Goal: Navigation & Orientation: Find specific page/section

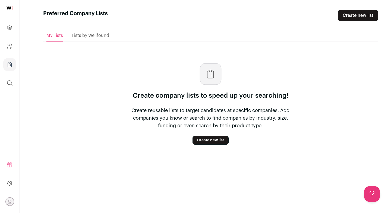
click at [81, 36] on span "Lists by Wellfound" at bounding box center [90, 35] width 37 height 4
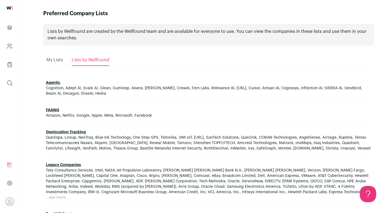
click at [46, 107] on span "FAANG" at bounding box center [208, 109] width 325 height 5
click at [46, 109] on link "FAANG" at bounding box center [52, 110] width 13 height 4
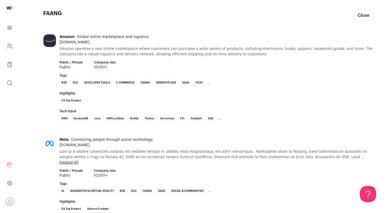
click at [59, 37] on span "Amazon" at bounding box center [66, 37] width 15 height 4
click at [60, 42] on link "[DOMAIN_NAME]" at bounding box center [74, 42] width 30 height 4
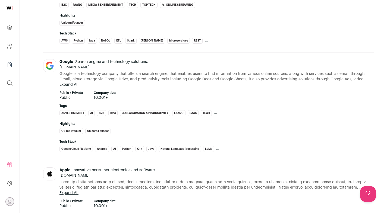
scroll to position [488, 0]
click at [61, 66] on link "[DOMAIN_NAME]" at bounding box center [74, 67] width 30 height 4
click at [59, 176] on link "[DOMAIN_NAME]" at bounding box center [74, 175] width 30 height 4
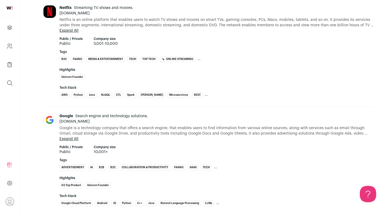
scroll to position [433, 0]
click at [64, 14] on link "[DOMAIN_NAME]" at bounding box center [74, 13] width 30 height 4
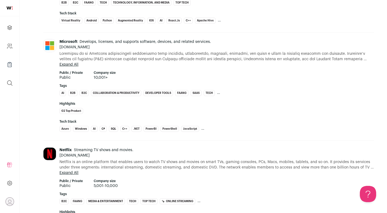
scroll to position [291, 0]
click at [72, 49] on link "[DOMAIN_NAME]" at bounding box center [74, 48] width 30 height 4
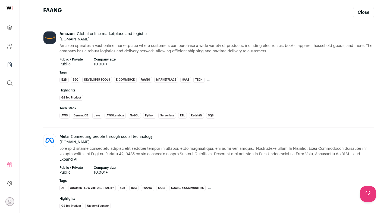
scroll to position [0, 0]
